Goal: Navigation & Orientation: Go to known website

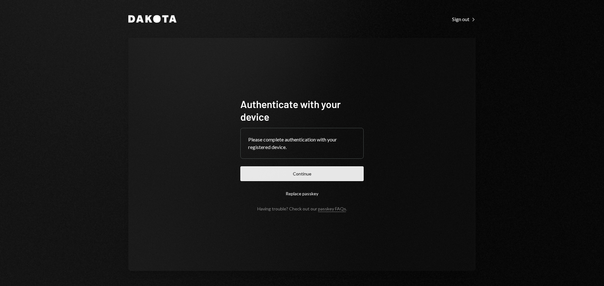
click at [333, 172] on button "Continue" at bounding box center [301, 173] width 123 height 15
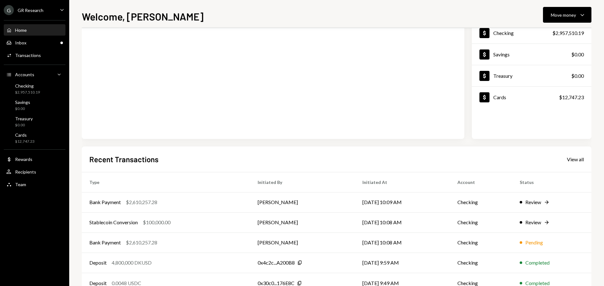
scroll to position [64, 0]
